Goal: Transaction & Acquisition: Purchase product/service

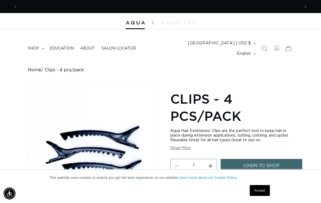
scroll to position [0, 283]
click at [264, 46] on icon "Search" at bounding box center [264, 48] width 5 height 5
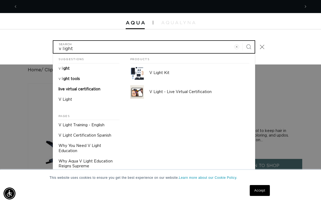
scroll to position [0, 565]
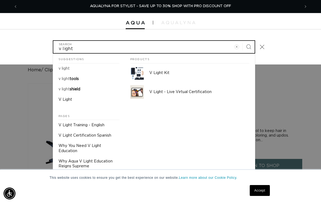
type input "v light"
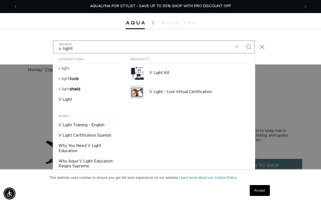
click at [175, 70] on p "V Light Kit" at bounding box center [199, 72] width 100 height 5
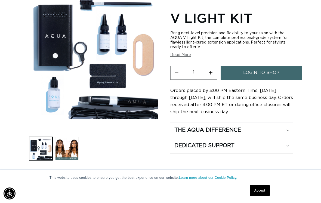
scroll to position [0, 283]
click at [272, 70] on span "login to shop" at bounding box center [261, 73] width 36 height 14
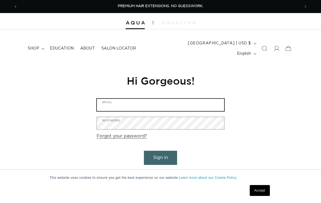
click at [173, 99] on input "Email" at bounding box center [160, 105] width 127 height 12
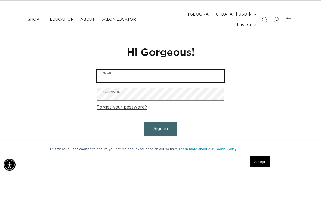
scroll to position [0, 283]
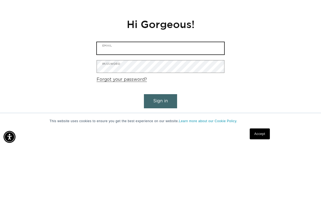
click at [183, 99] on input "Email" at bounding box center [160, 105] width 127 height 12
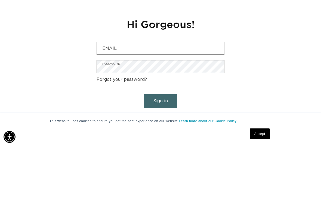
click at [289, 84] on div "Reset your password We will send you an email to reset your password Email Subm…" at bounding box center [160, 125] width 321 height 122
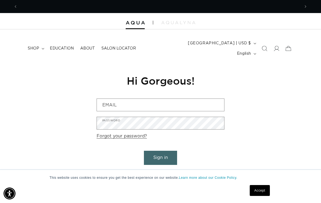
scroll to position [0, 0]
